Goal: Find specific page/section: Find specific page/section

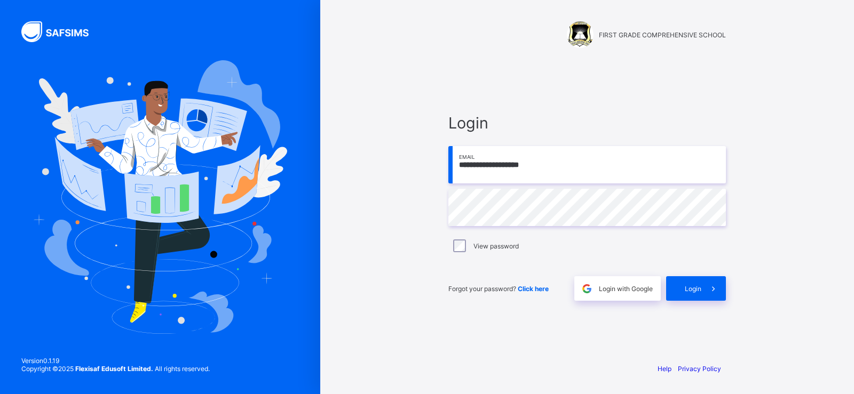
type input "**********"
click at [690, 292] on span "Login" at bounding box center [693, 289] width 17 height 8
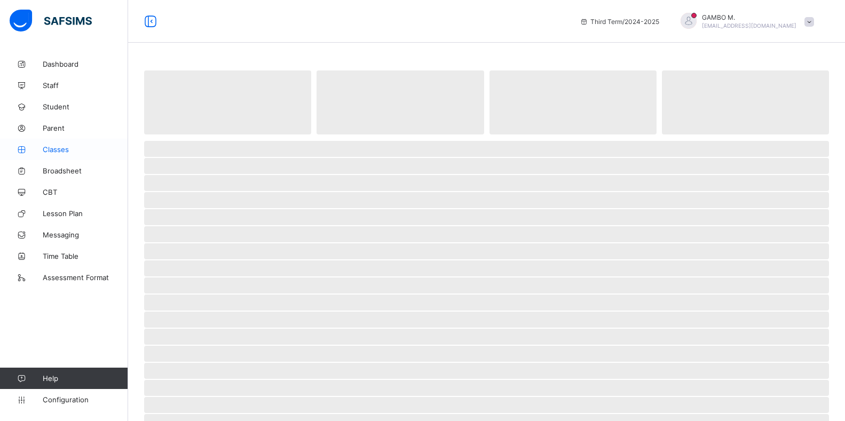
click at [59, 148] on span "Classes" at bounding box center [85, 149] width 85 height 9
click at [423, 323] on span "‌" at bounding box center [486, 326] width 685 height 16
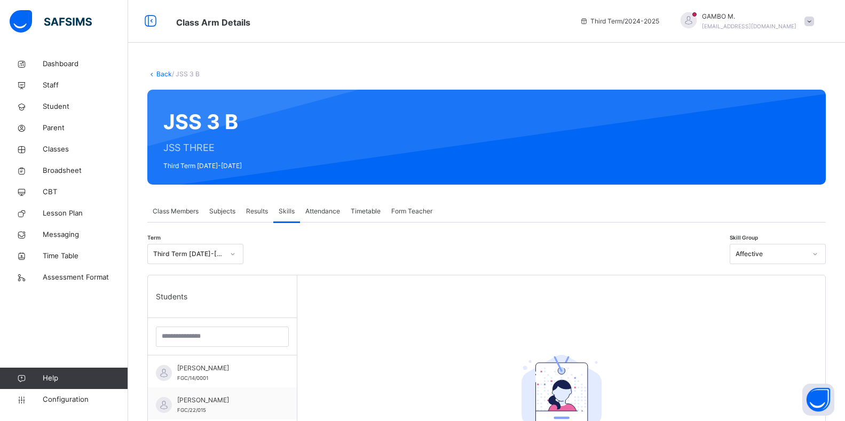
click at [327, 213] on span "Attendance" at bounding box center [322, 211] width 35 height 10
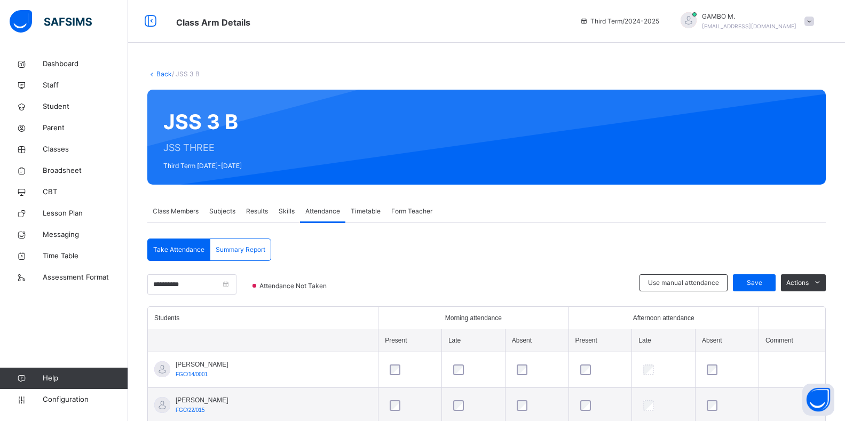
click at [376, 213] on span "Timetable" at bounding box center [366, 211] width 30 height 10
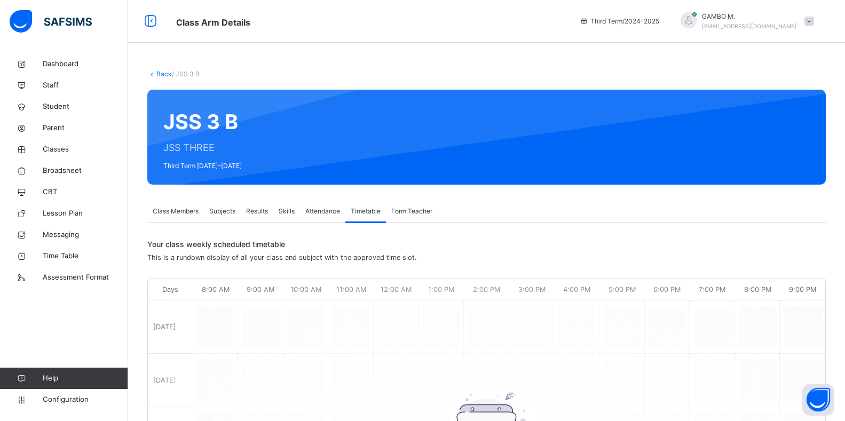
click at [230, 211] on span "Subjects" at bounding box center [222, 211] width 26 height 10
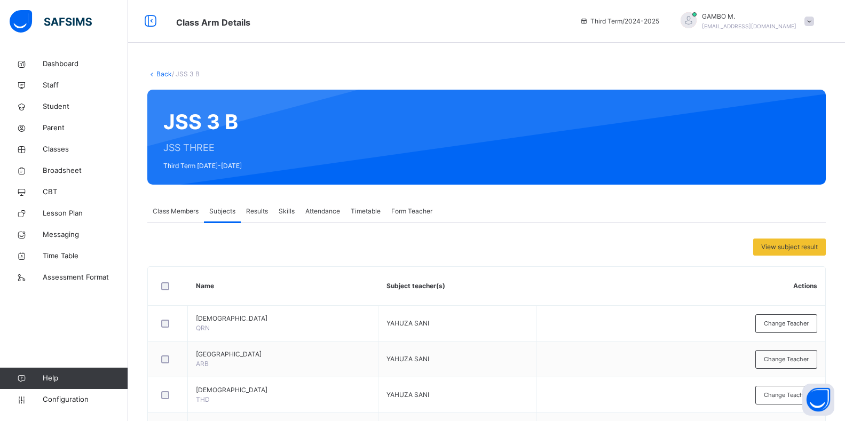
click at [258, 213] on span "Results" at bounding box center [257, 211] width 22 height 10
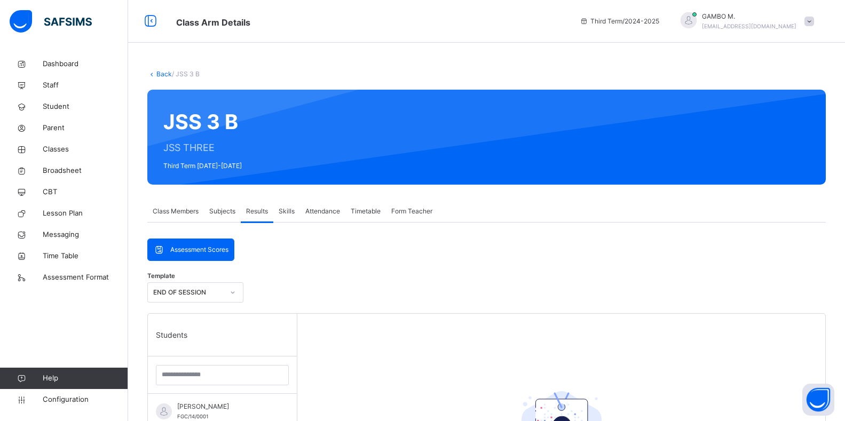
click at [289, 214] on span "Skills" at bounding box center [286, 211] width 16 height 10
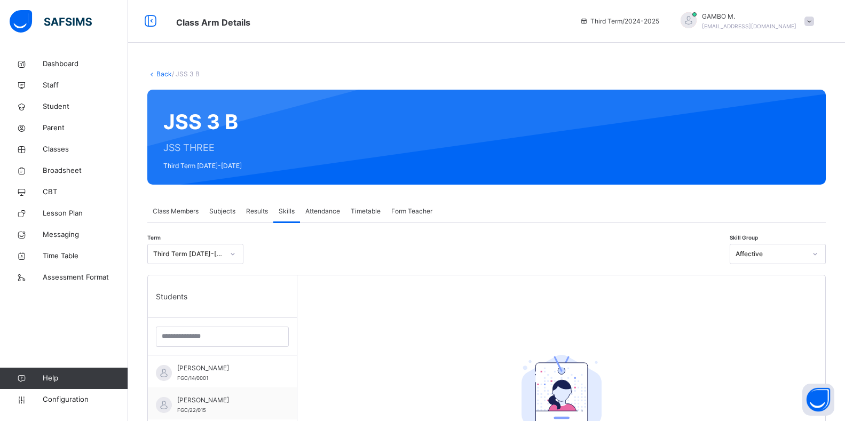
click at [332, 213] on span "Attendance" at bounding box center [322, 211] width 35 height 10
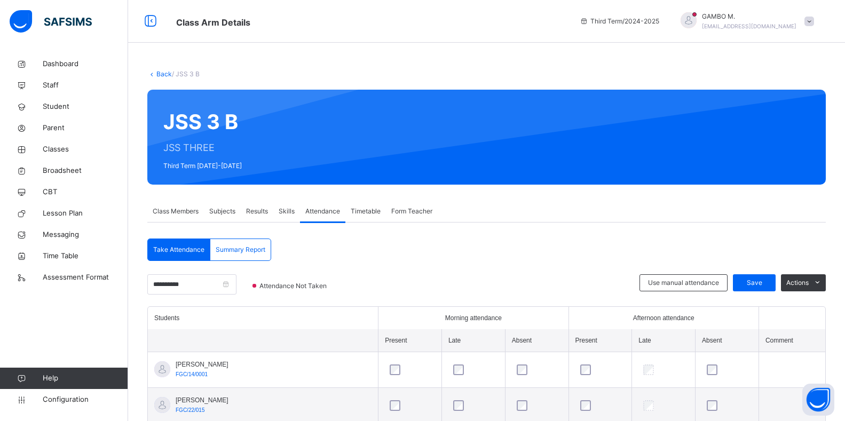
click at [195, 213] on span "Class Members" at bounding box center [176, 211] width 46 height 10
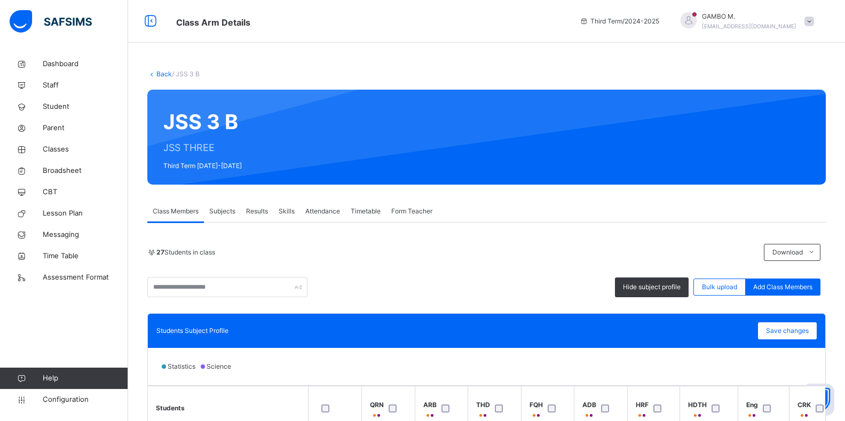
click at [417, 211] on span "Form Teacher" at bounding box center [411, 211] width 41 height 10
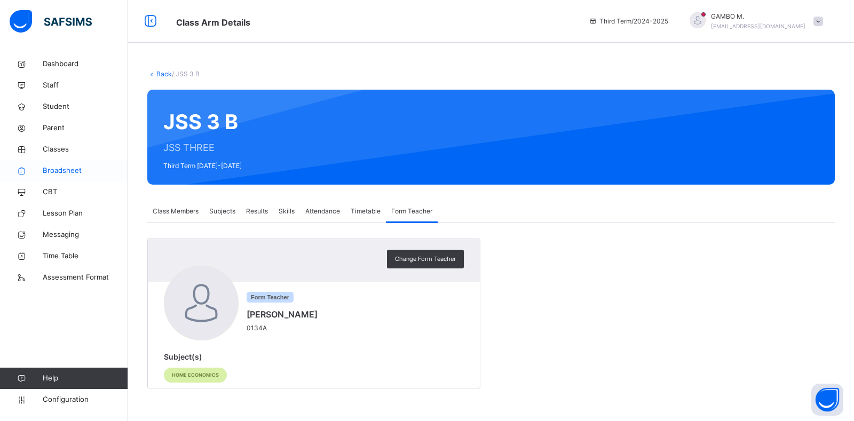
click at [57, 169] on span "Broadsheet" at bounding box center [85, 170] width 85 height 11
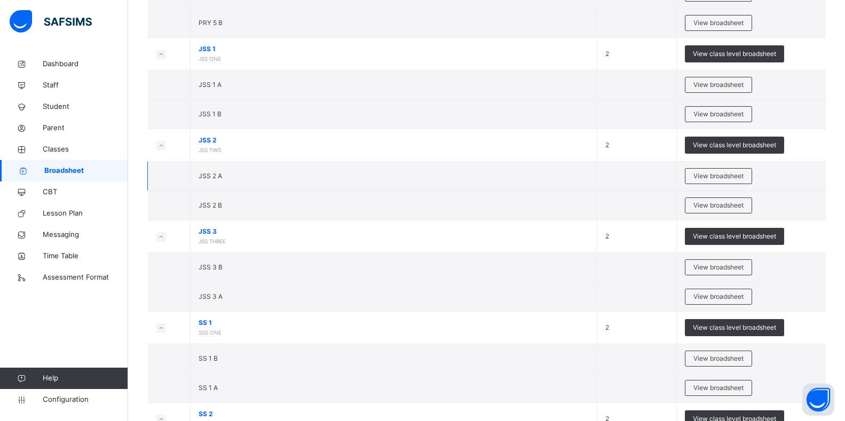
scroll to position [821, 0]
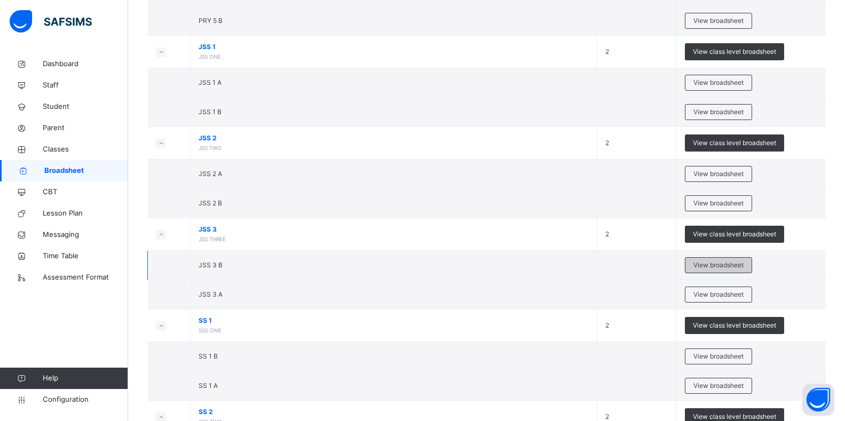
click at [733, 267] on span "View broadsheet" at bounding box center [718, 265] width 50 height 10
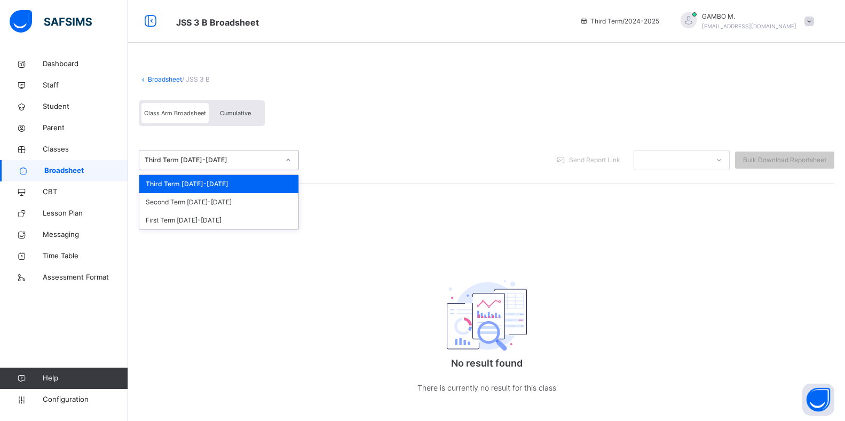
click at [227, 161] on div "Third Term 2024-2025" at bounding box center [212, 160] width 134 height 10
click at [219, 203] on div "Second Term 2024-2025" at bounding box center [218, 202] width 159 height 18
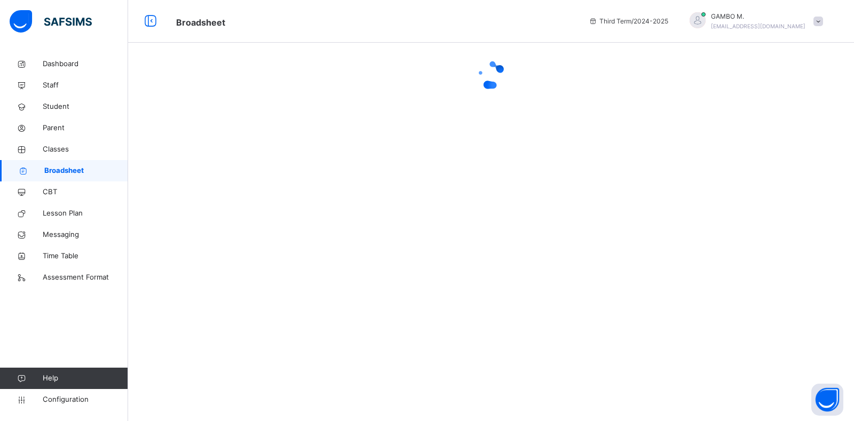
click at [819, 20] on span at bounding box center [818, 22] width 10 height 10
click at [795, 133] on span "Logout" at bounding box center [788, 132] width 70 height 14
